Goal: Information Seeking & Learning: Learn about a topic

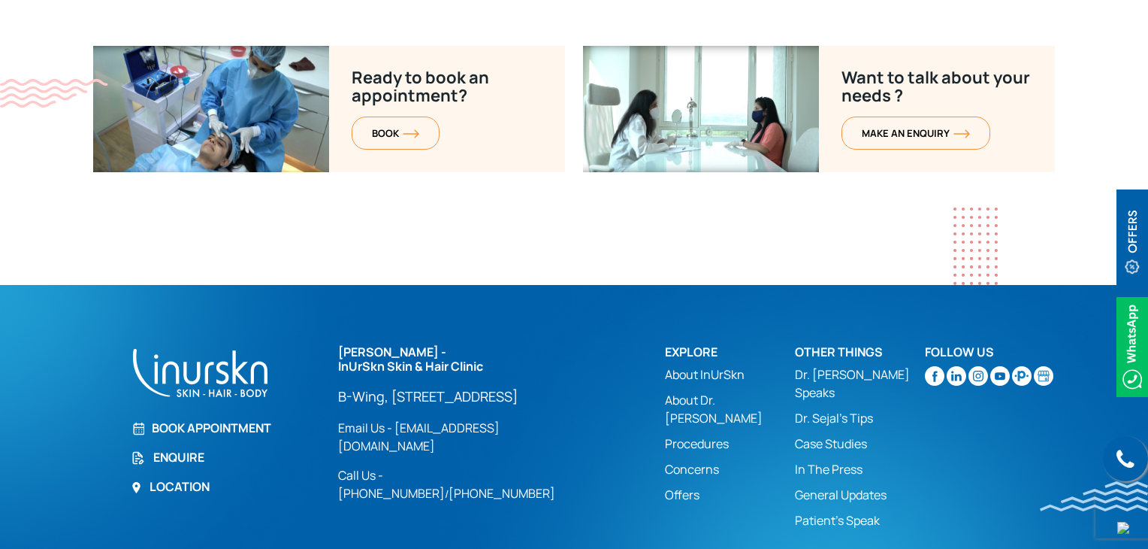
click at [519, 345] on h2 "[PERSON_NAME] - InUrSkn Skin & Hair Clinic" at bounding box center [462, 359] width 249 height 29
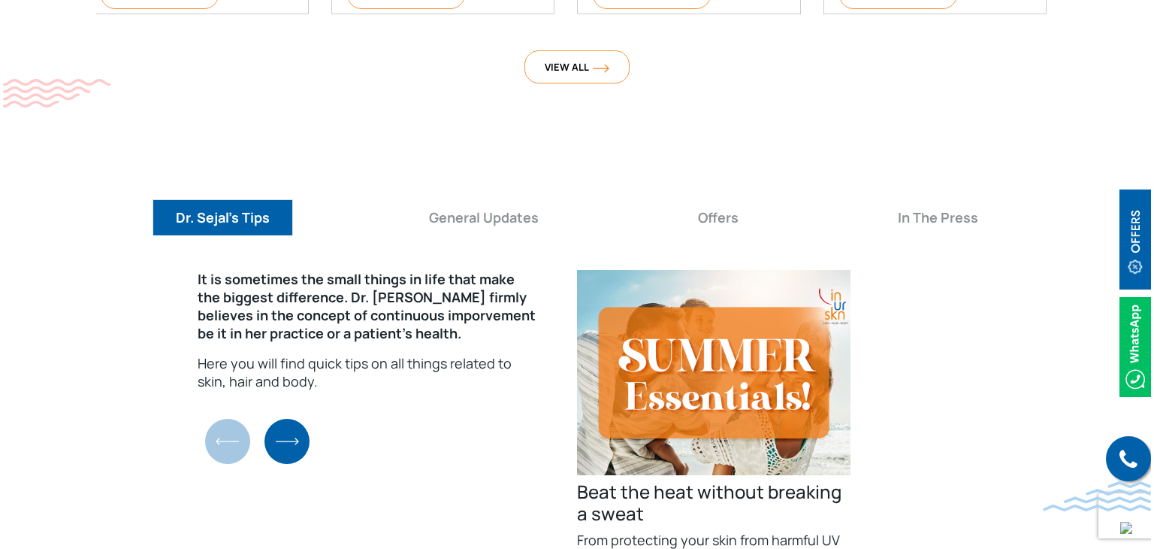
scroll to position [5345, 0]
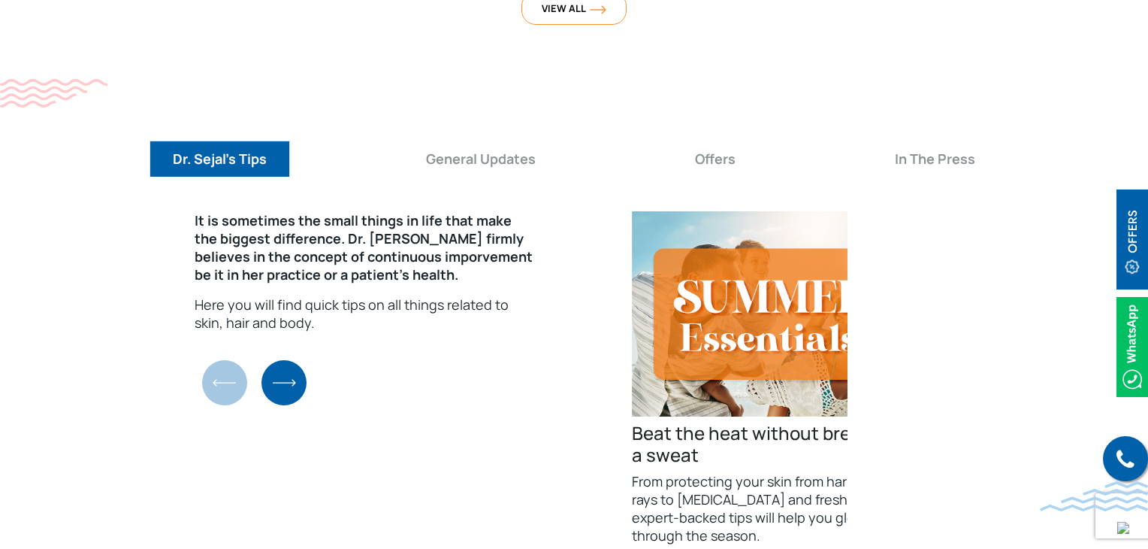
click at [697, 422] on h4 "Beat the heat without breaking a sweat" at bounding box center [769, 444] width 274 height 44
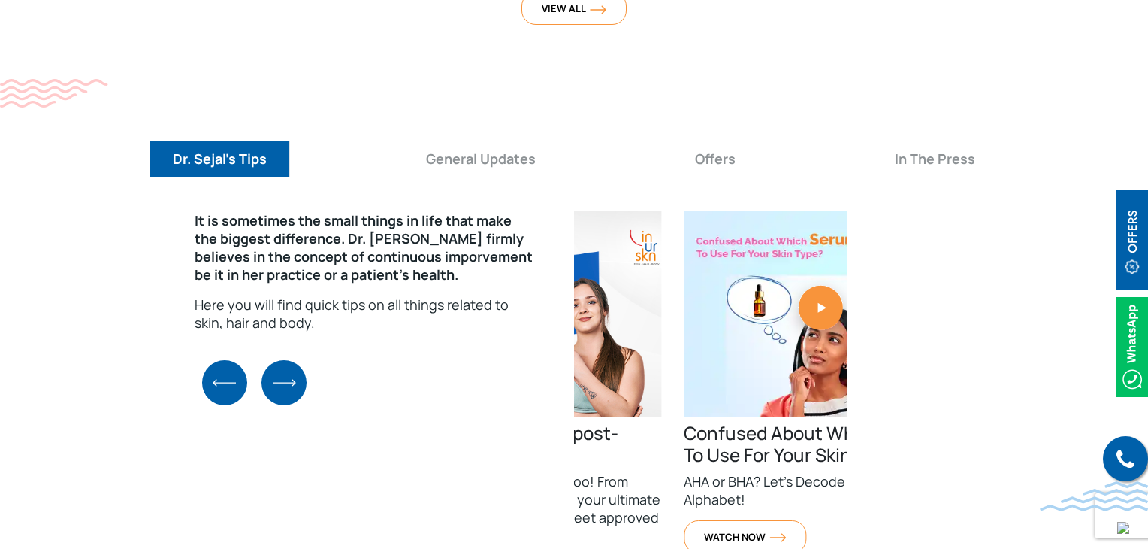
click at [177, 340] on div "It is sometimes the small things in life that make the biggest difference. Dr. …" at bounding box center [574, 430] width 962 height 462
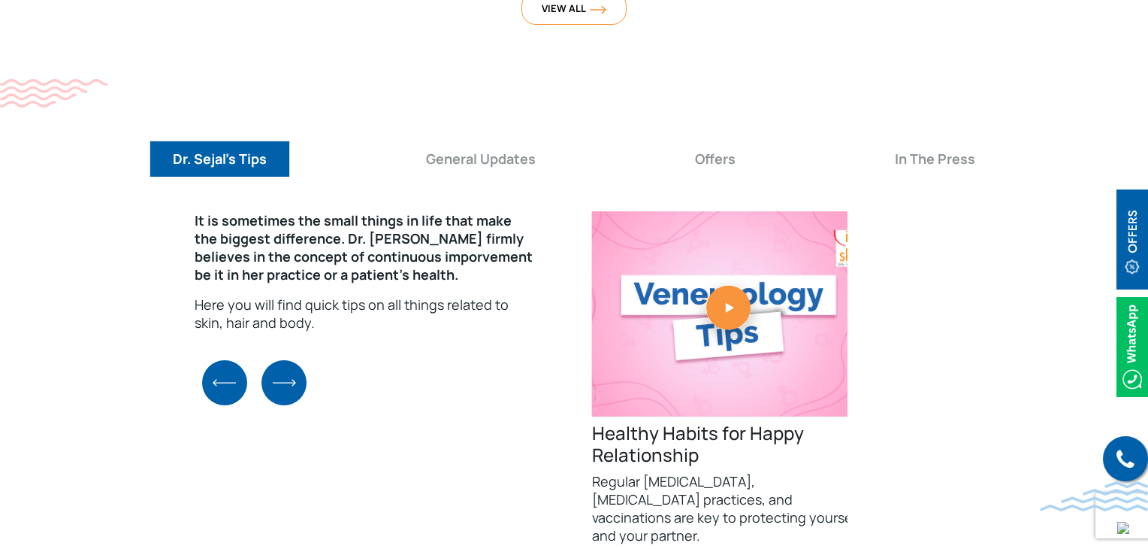
click at [415, 346] on div "It is sometimes the small things in life that make the biggest difference. Dr. …" at bounding box center [574, 402] width 547 height 382
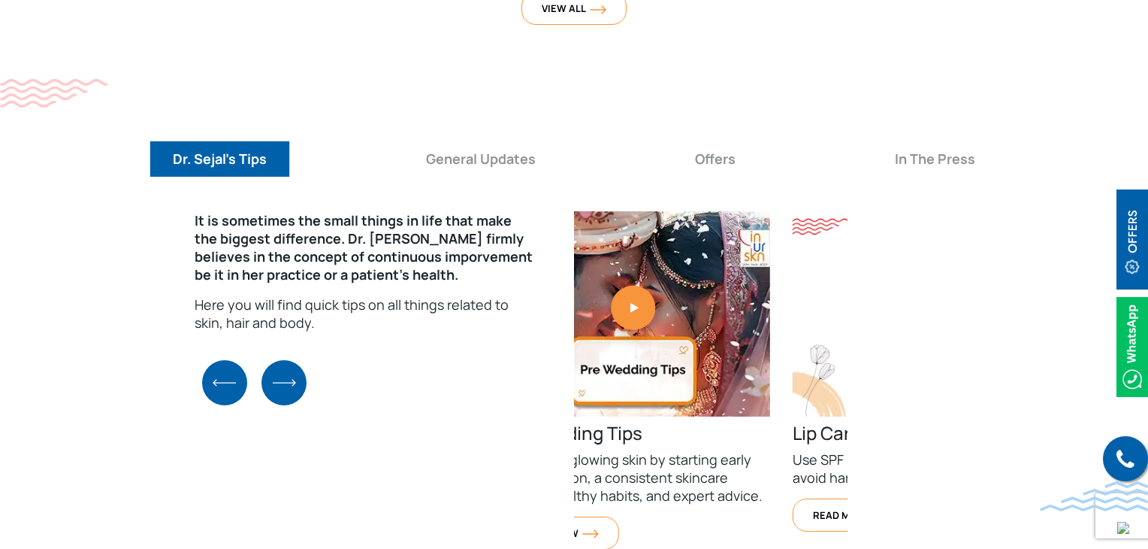
click at [575, 338] on img "5 / 31" at bounding box center [634, 313] width 274 height 205
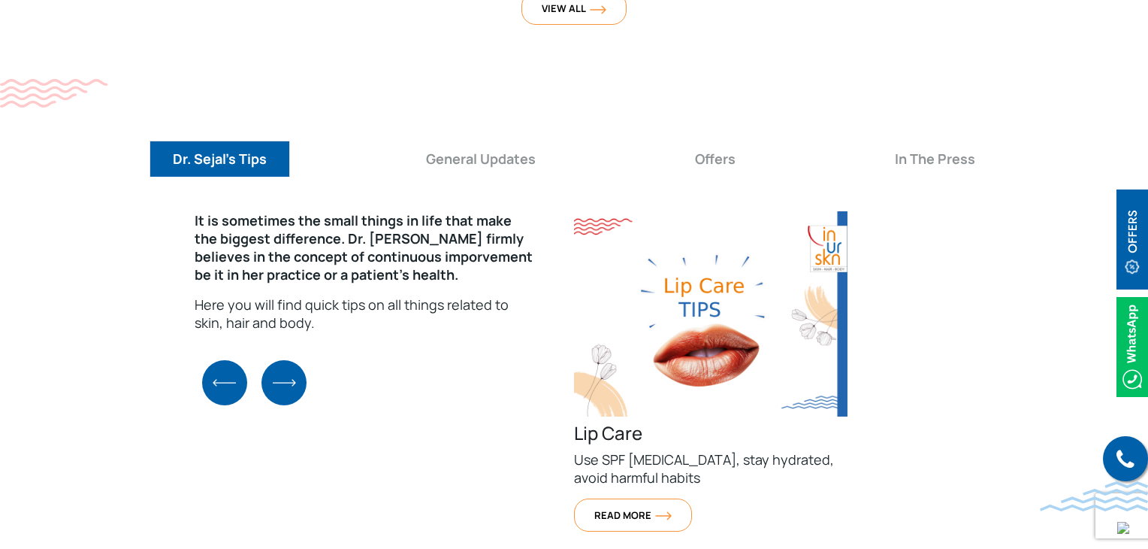
click at [616, 344] on img "6 / 31" at bounding box center [711, 313] width 274 height 205
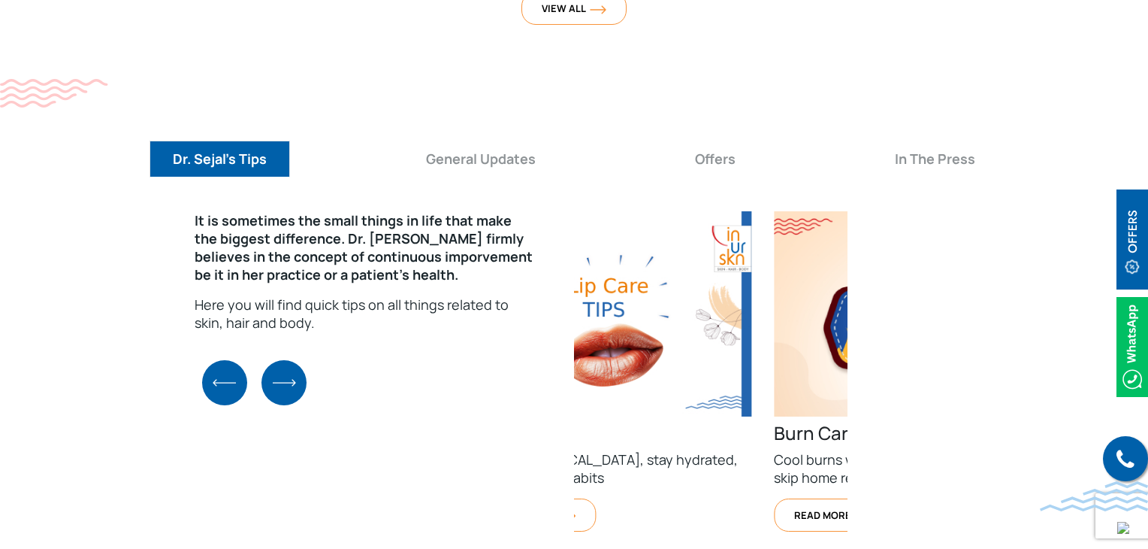
click at [972, 376] on div "It is sometimes the small things in life that make the biggest difference. Dr. …" at bounding box center [574, 430] width 962 height 462
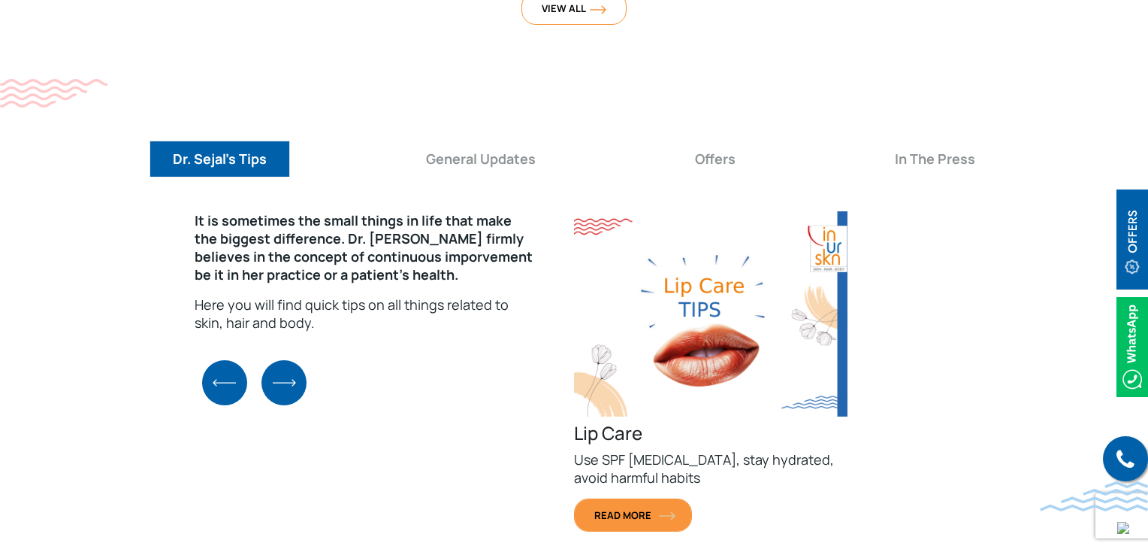
click at [645, 508] on span "Read More" at bounding box center [632, 515] width 77 height 14
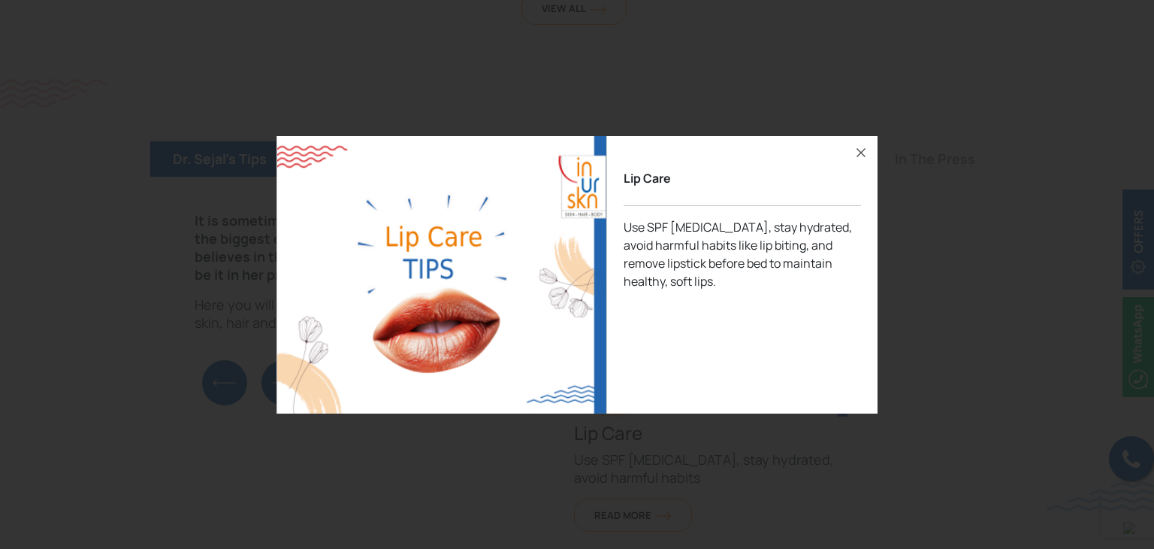
click at [685, 232] on div "Use SPF [MEDICAL_DATA], stay hydrated, avoid harmful habits like lip biting, an…" at bounding box center [742, 312] width 237 height 188
click at [759, 278] on div "Use SPF [MEDICAL_DATA], stay hydrated, avoid harmful habits like lip biting, an…" at bounding box center [742, 312] width 237 height 188
click at [866, 157] on icon "button" at bounding box center [861, 153] width 18 height 18
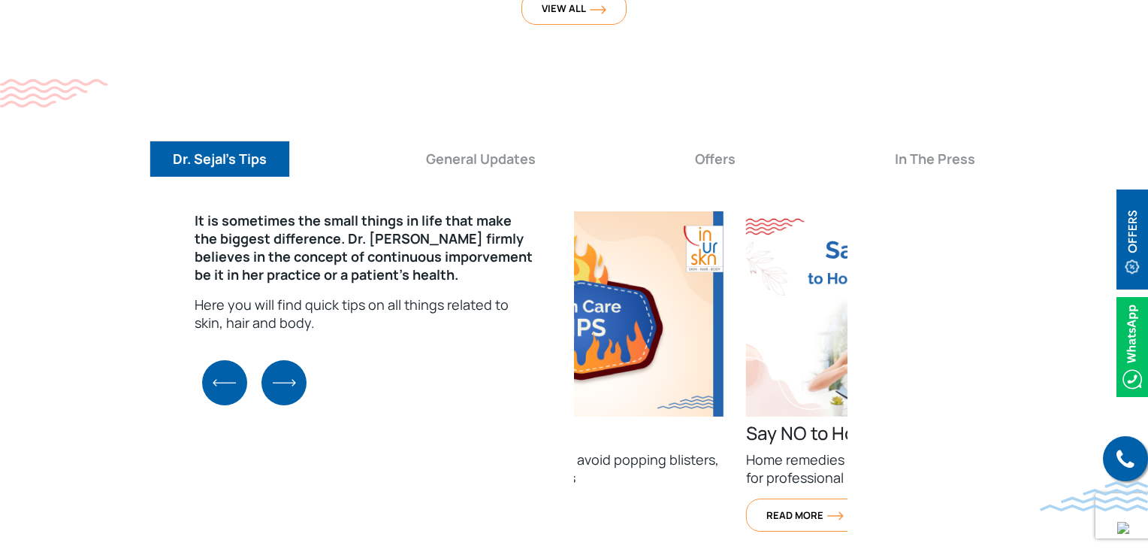
click at [231, 443] on div "It is sometimes the small things in life that make the biggest difference. Dr. …" at bounding box center [574, 430] width 962 height 462
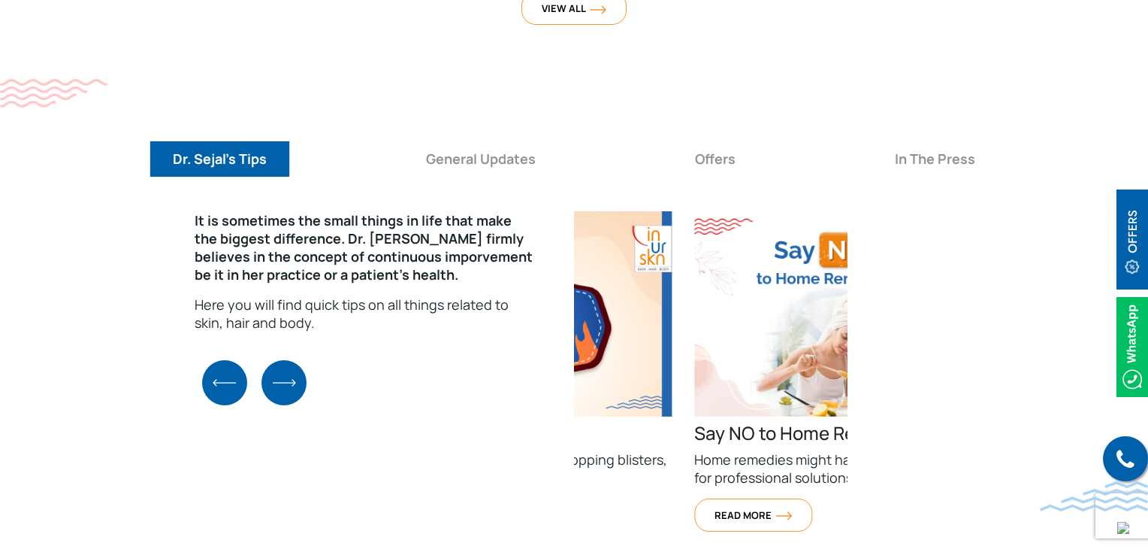
click at [200, 319] on div "It is sometimes the small things in life that make the biggest difference. Dr. …" at bounding box center [574, 430] width 962 height 462
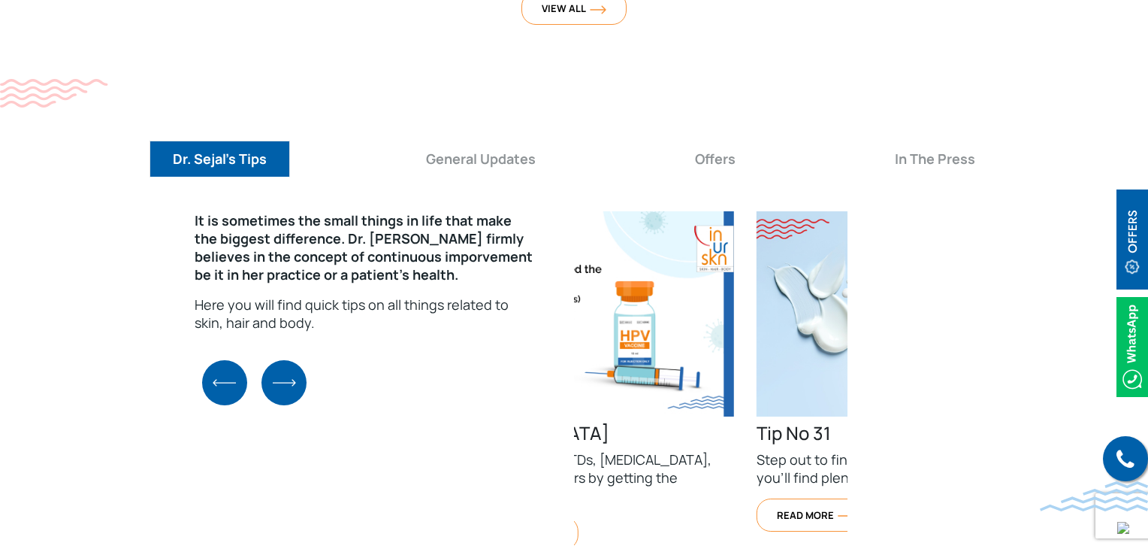
click at [578, 314] on img "9 / 31" at bounding box center [598, 313] width 274 height 205
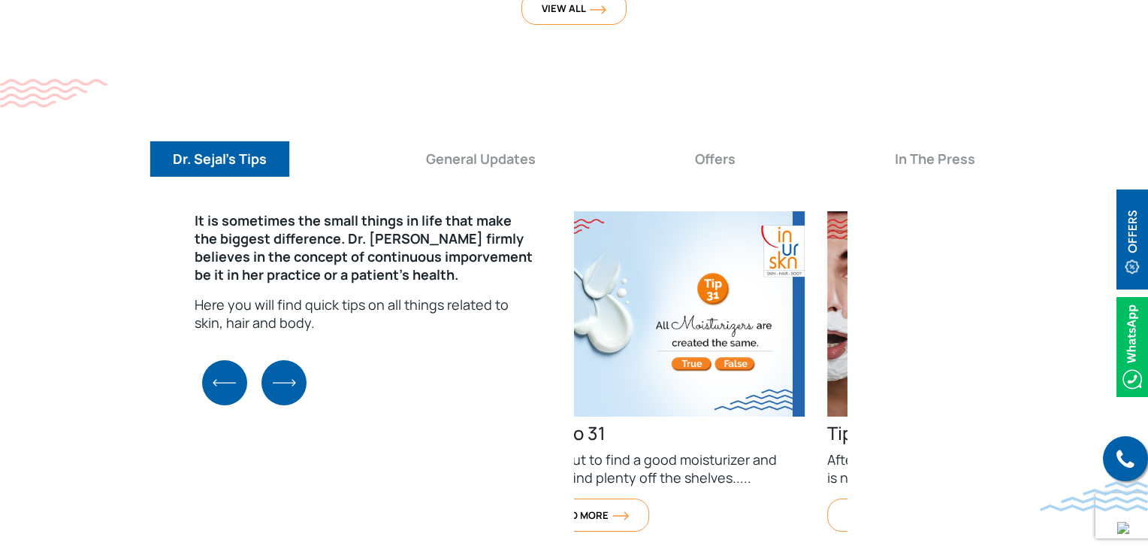
click at [577, 321] on img "10 / 31" at bounding box center [668, 313] width 274 height 205
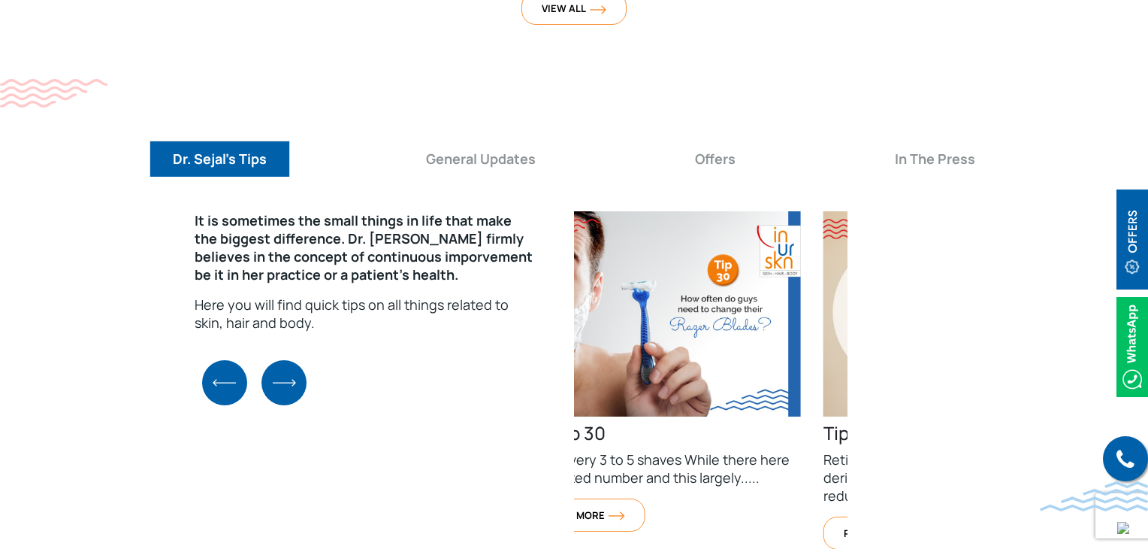
click at [743, 313] on img "11 / 31" at bounding box center [665, 313] width 274 height 205
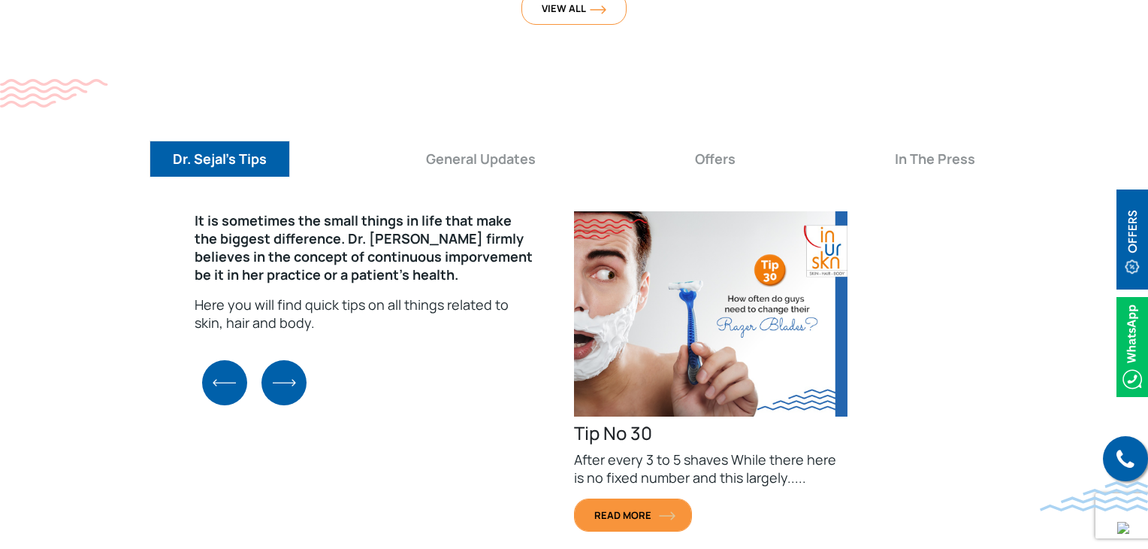
click at [662, 498] on link "Read More" at bounding box center [633, 514] width 118 height 33
